Goal: Information Seeking & Learning: Check status

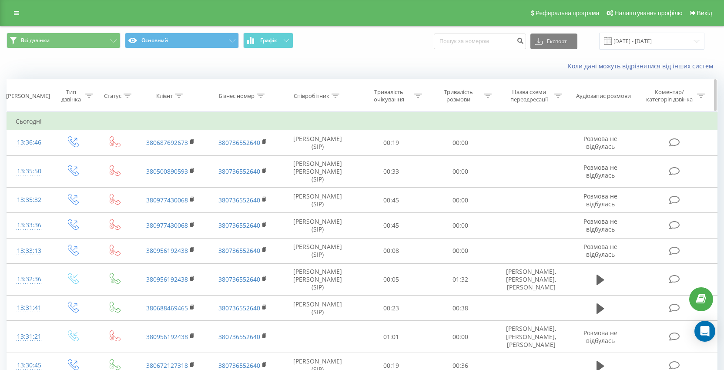
click at [178, 93] on div at bounding box center [179, 95] width 8 height 7
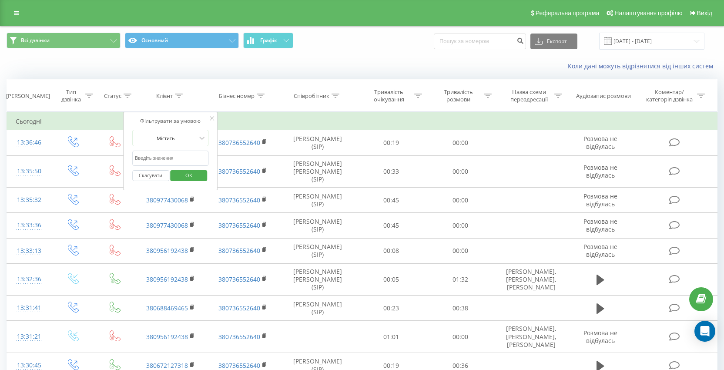
click at [164, 154] on input "text" at bounding box center [170, 157] width 77 height 15
type input "мироненко"
click at [176, 177] on button "OK" at bounding box center [189, 175] width 37 height 11
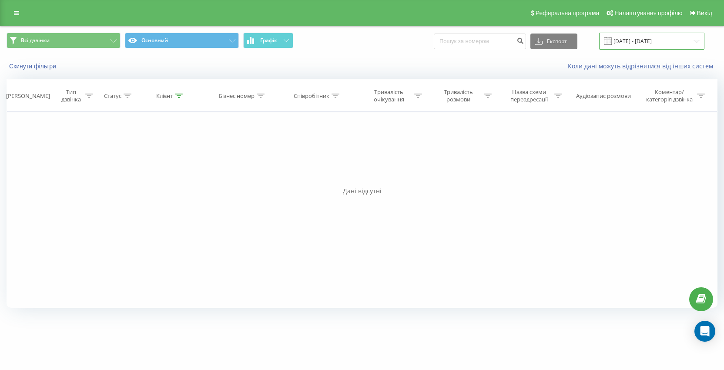
click at [643, 42] on input "[DATE] - [DATE]" at bounding box center [651, 41] width 105 height 17
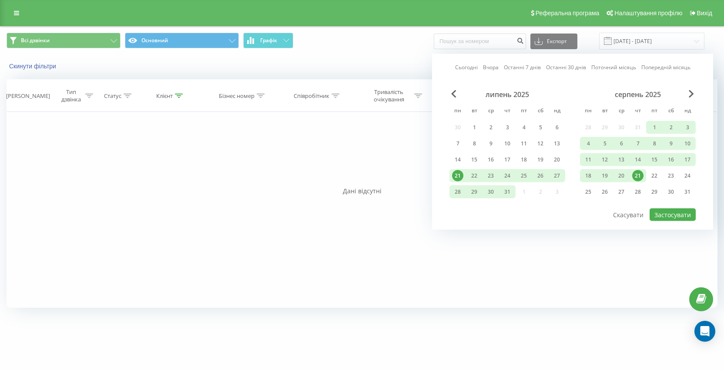
click at [463, 66] on link "Сьогодні" at bounding box center [466, 67] width 23 height 8
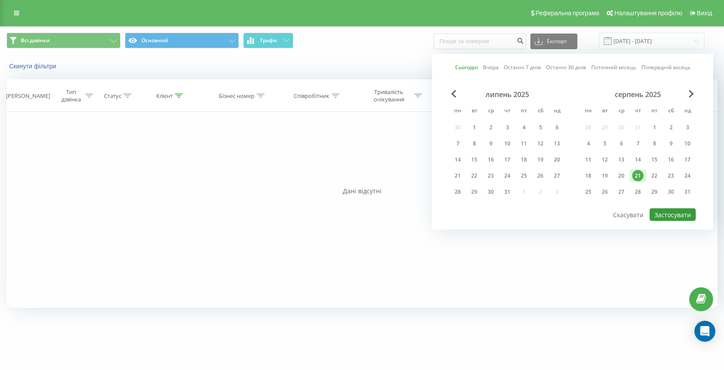
click at [679, 216] on button "Застосувати" at bounding box center [672, 214] width 46 height 13
type input "21.08.2025 - 21.08.2025"
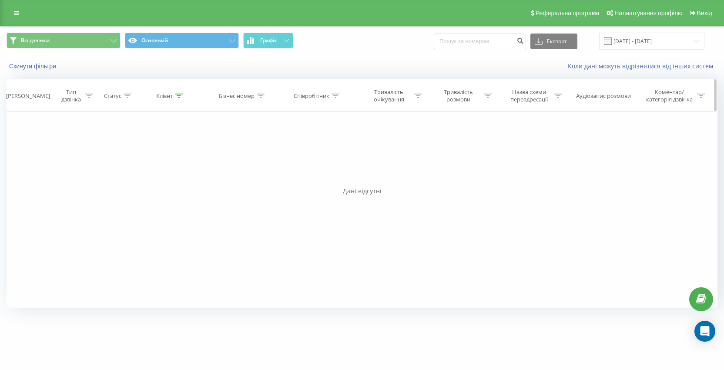
click at [161, 94] on div "Клієнт" at bounding box center [164, 95] width 17 height 7
drag, startPoint x: 161, startPoint y: 159, endPoint x: 56, endPoint y: 159, distance: 105.7
click at [56, 159] on div "Фільтрувати за умовою Дорівнює Введіть значення Скасувати OK Фільтрувати за умо…" at bounding box center [362, 210] width 711 height 196
type input "анна"
click button "OK" at bounding box center [189, 175] width 37 height 11
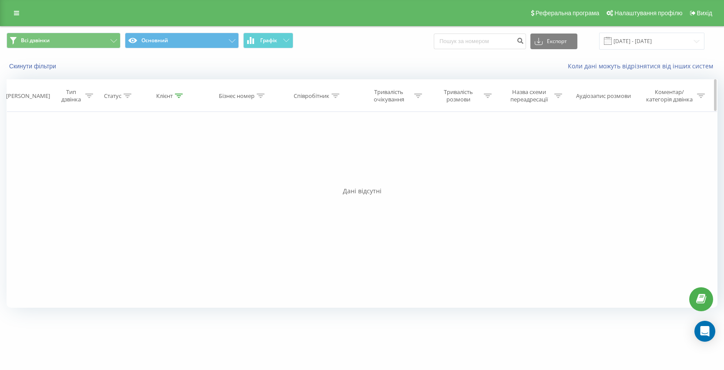
click at [178, 97] on icon at bounding box center [179, 96] width 8 height 4
click at [192, 134] on div at bounding box center [166, 138] width 62 height 8
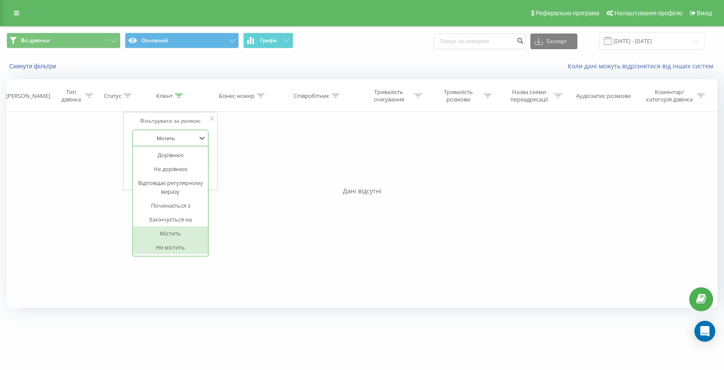
click at [175, 251] on div "Не містить" at bounding box center [171, 247] width 76 height 14
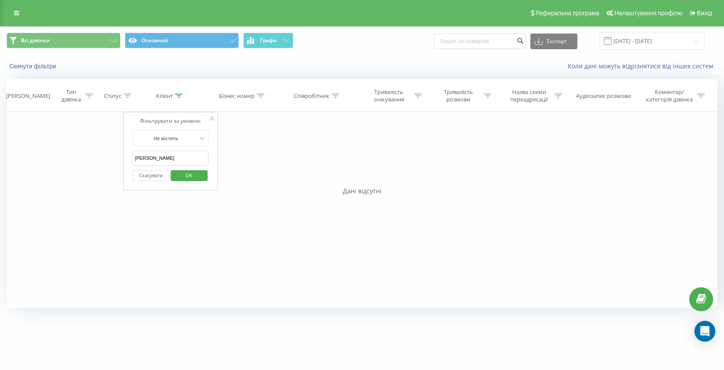
drag, startPoint x: 157, startPoint y: 151, endPoint x: 86, endPoint y: 153, distance: 71.3
click at [86, 153] on div "Фільтрувати за умовою Дорівнює Введіть значення Скасувати OK Фільтрувати за умо…" at bounding box center [362, 210] width 711 height 196
click at [186, 174] on span "OK" at bounding box center [189, 174] width 24 height 13
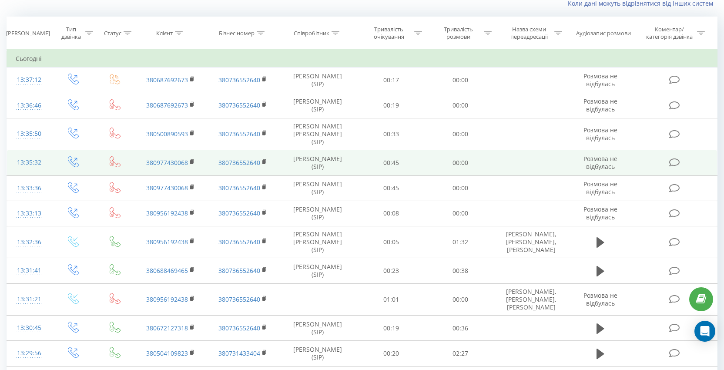
scroll to position [66, 0]
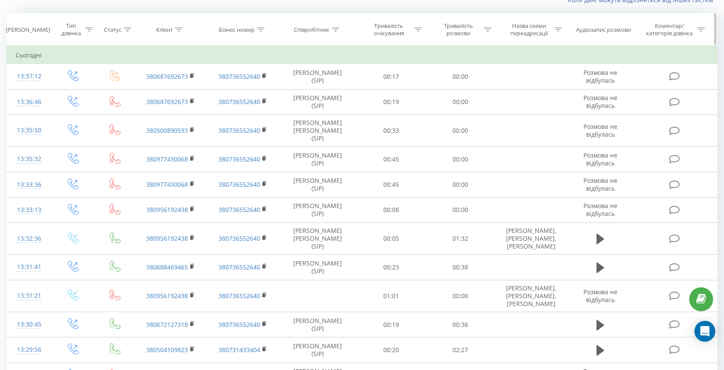
click at [335, 26] on th "Співробітник" at bounding box center [318, 29] width 78 height 32
click at [335, 31] on icon at bounding box center [335, 29] width 8 height 4
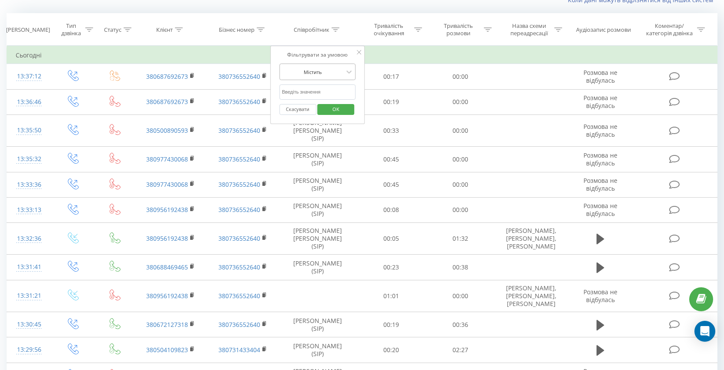
click at [325, 74] on div at bounding box center [313, 72] width 62 height 8
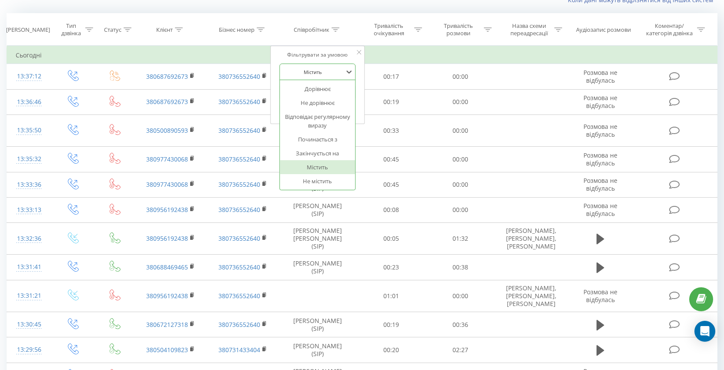
click at [325, 74] on div at bounding box center [313, 72] width 62 height 8
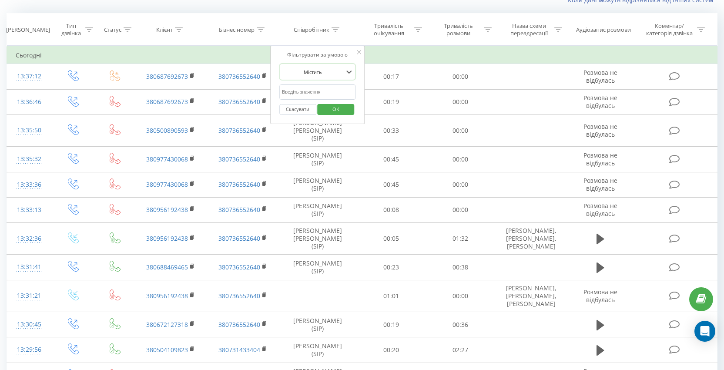
click at [301, 92] on input "text" at bounding box center [317, 91] width 77 height 15
type input "мироненко"
click button "OK" at bounding box center [336, 109] width 37 height 11
